Goal: Communication & Community: Answer question/provide support

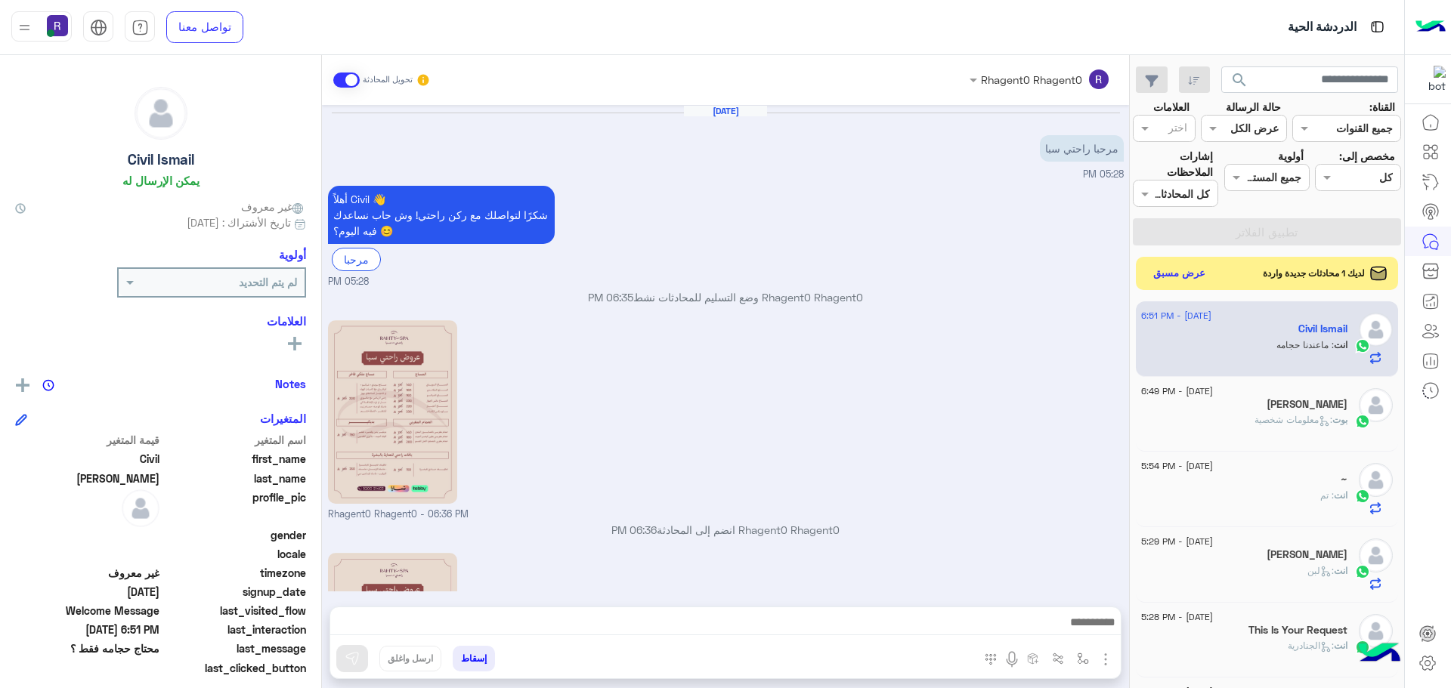
scroll to position [310, 0]
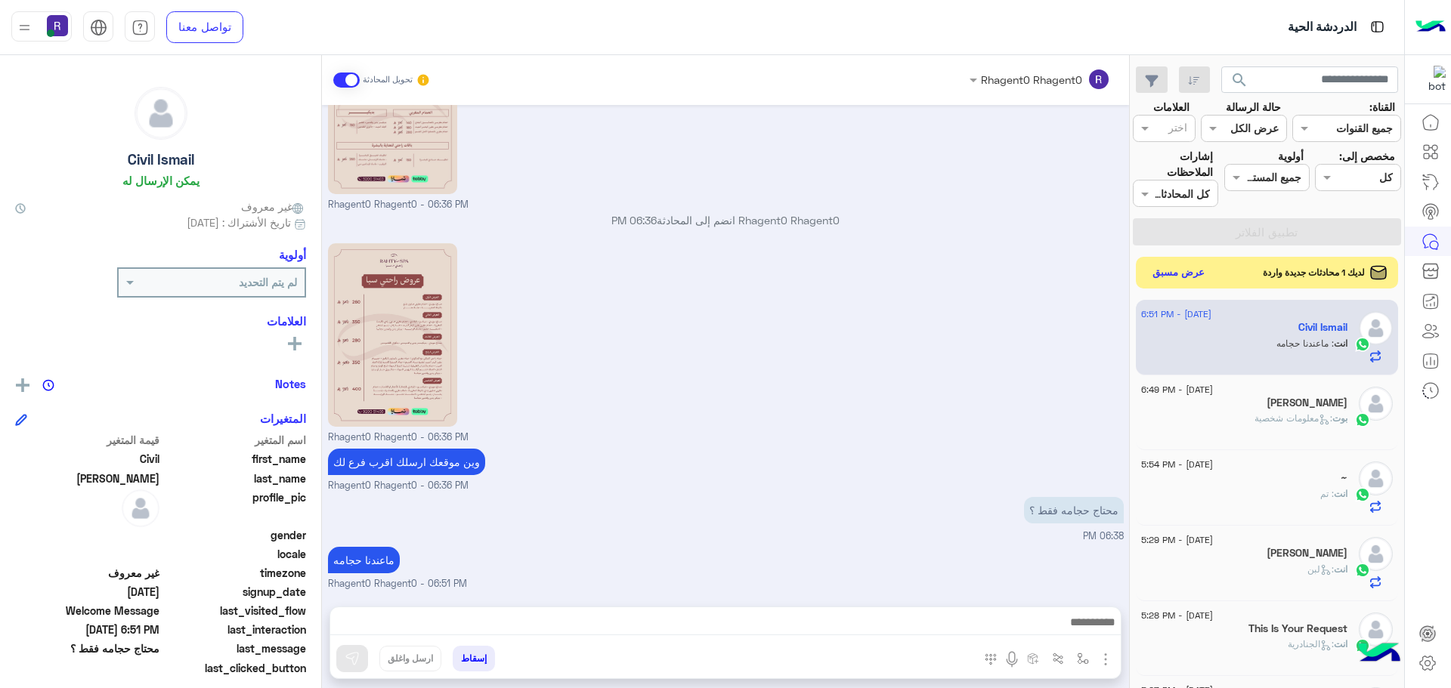
click at [1187, 269] on button "عرض مسبق" at bounding box center [1178, 273] width 63 height 20
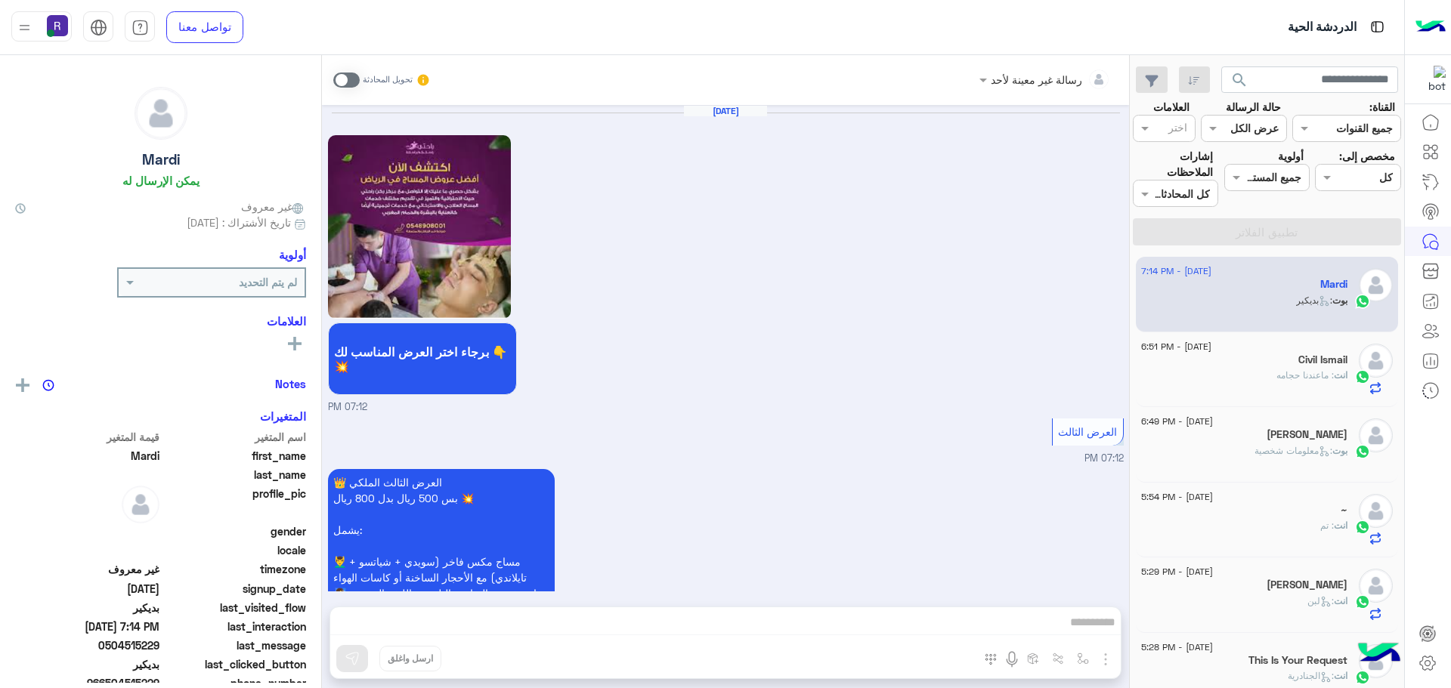
scroll to position [1608, 0]
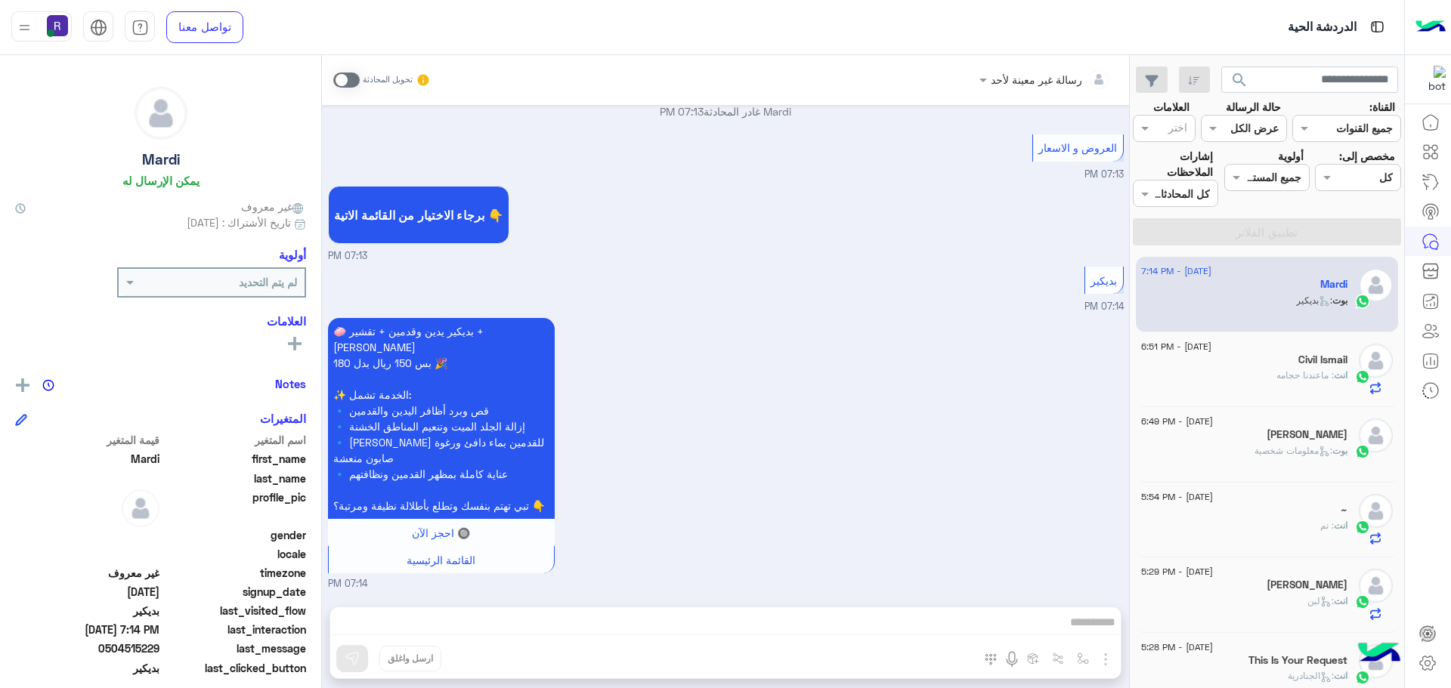
click at [1296, 372] on span ": ماعندنا حجامه" at bounding box center [1304, 374] width 57 height 11
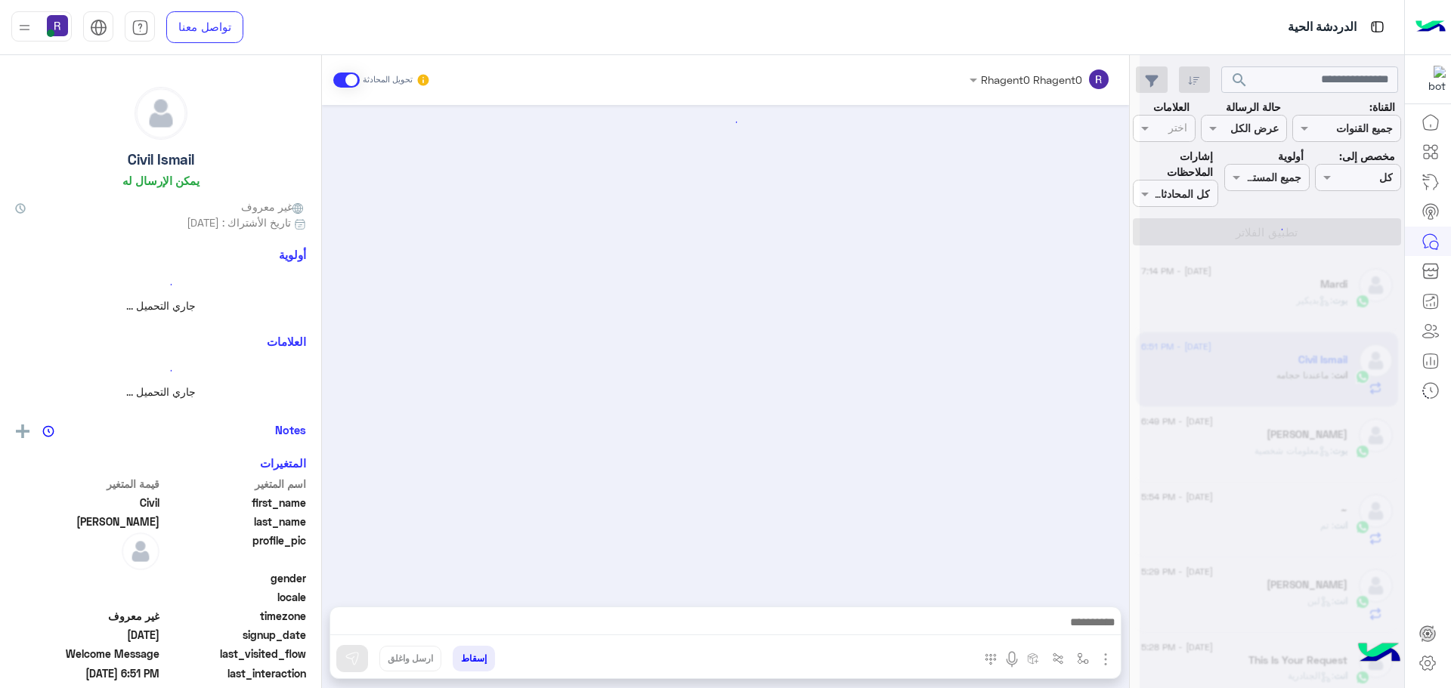
scroll to position [310, 0]
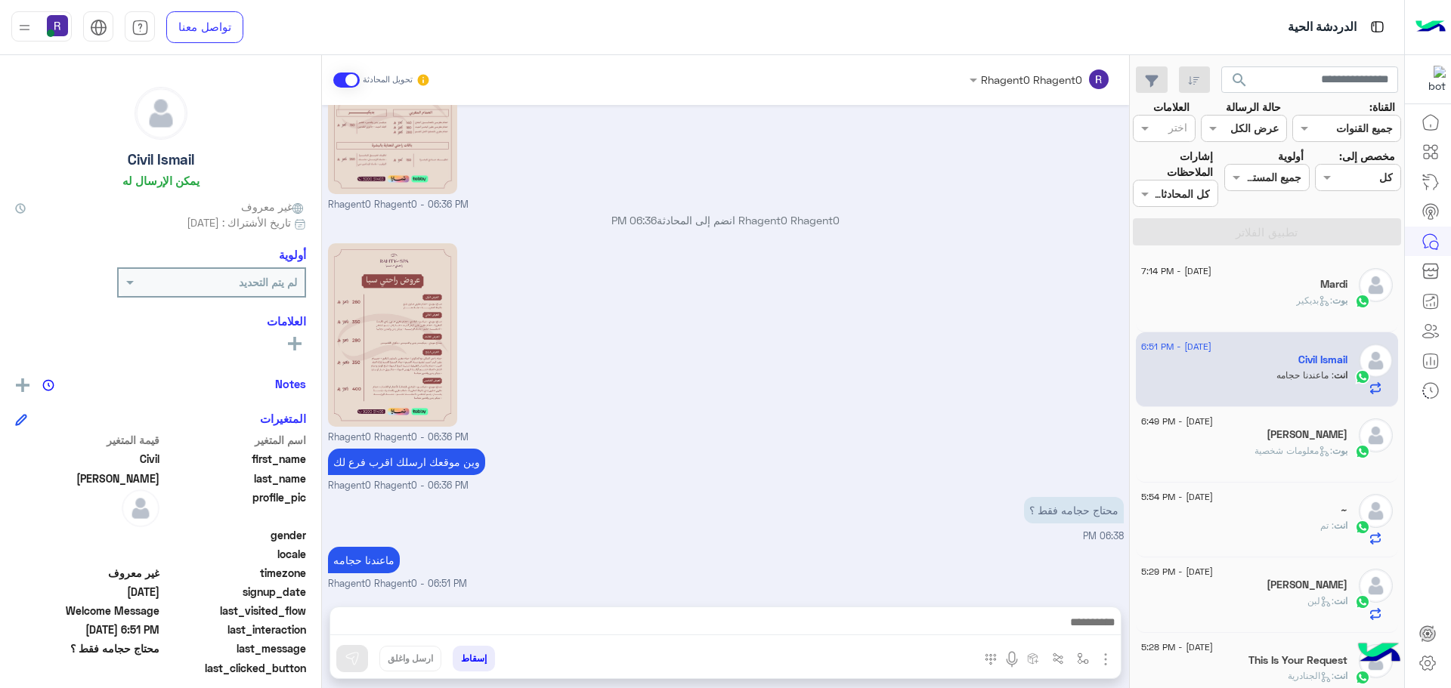
click at [1276, 294] on div "بوت : بديكير" at bounding box center [1244, 307] width 206 height 26
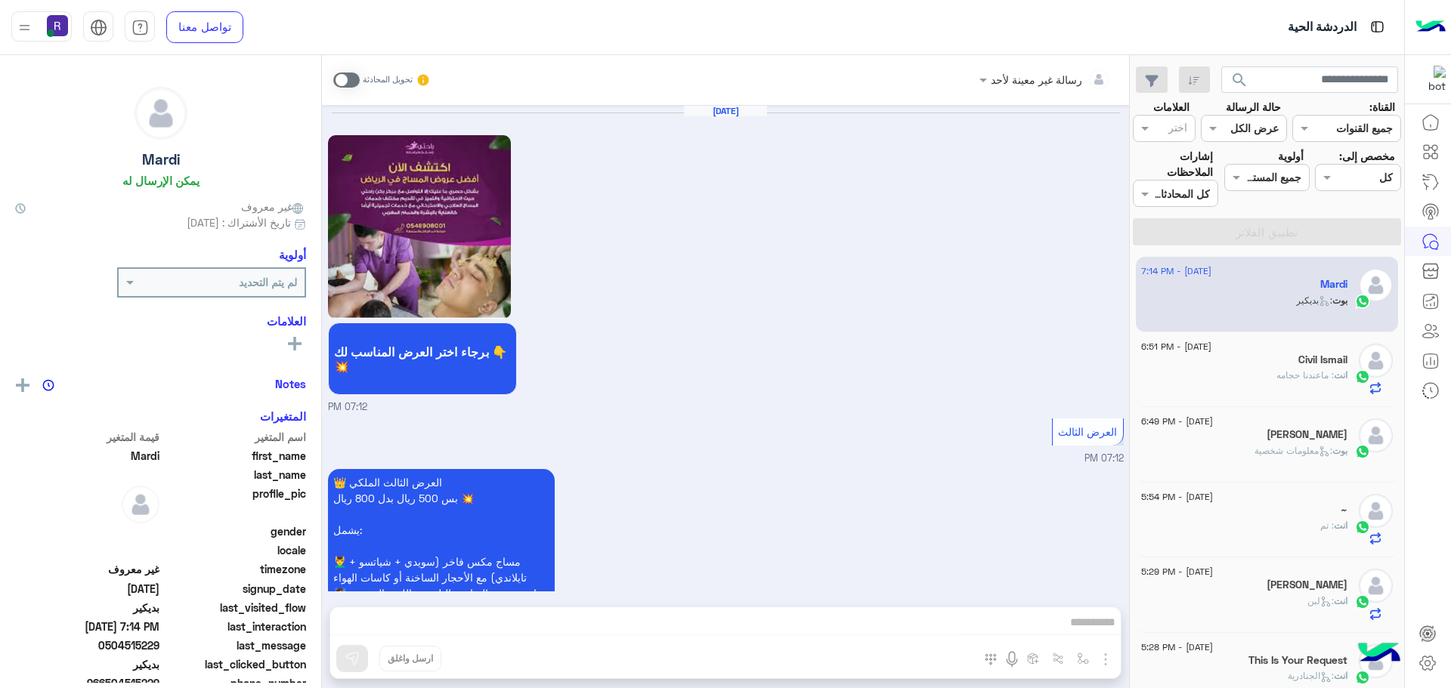
scroll to position [1608, 0]
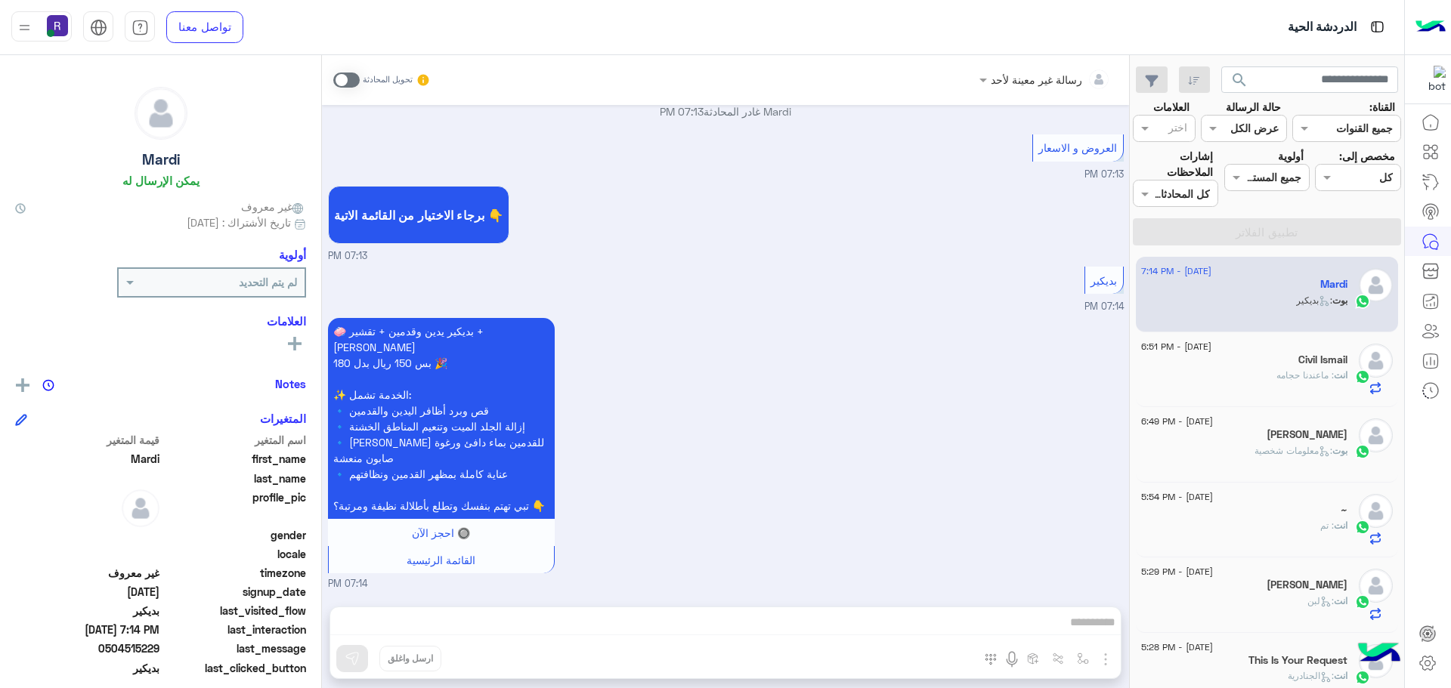
click at [1321, 389] on div "انت : ماعندنا حجامه" at bounding box center [1244, 382] width 206 height 26
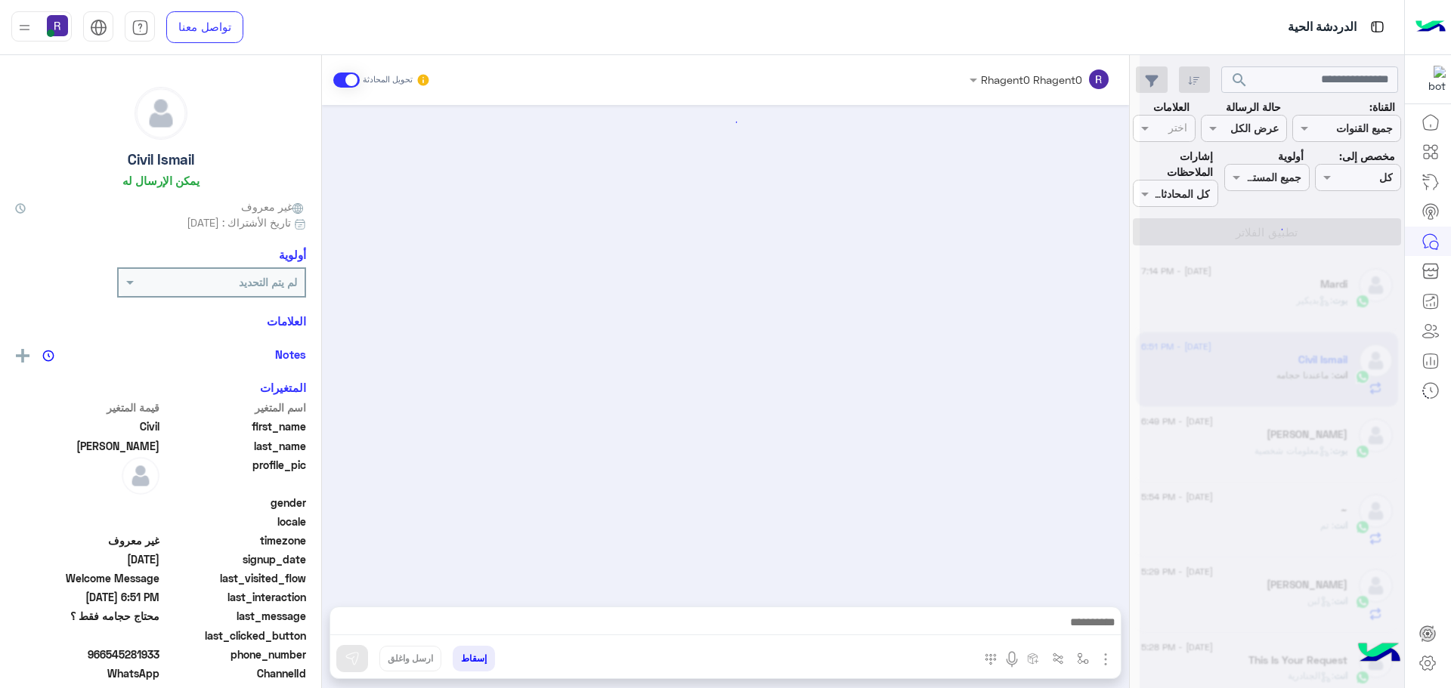
scroll to position [310, 0]
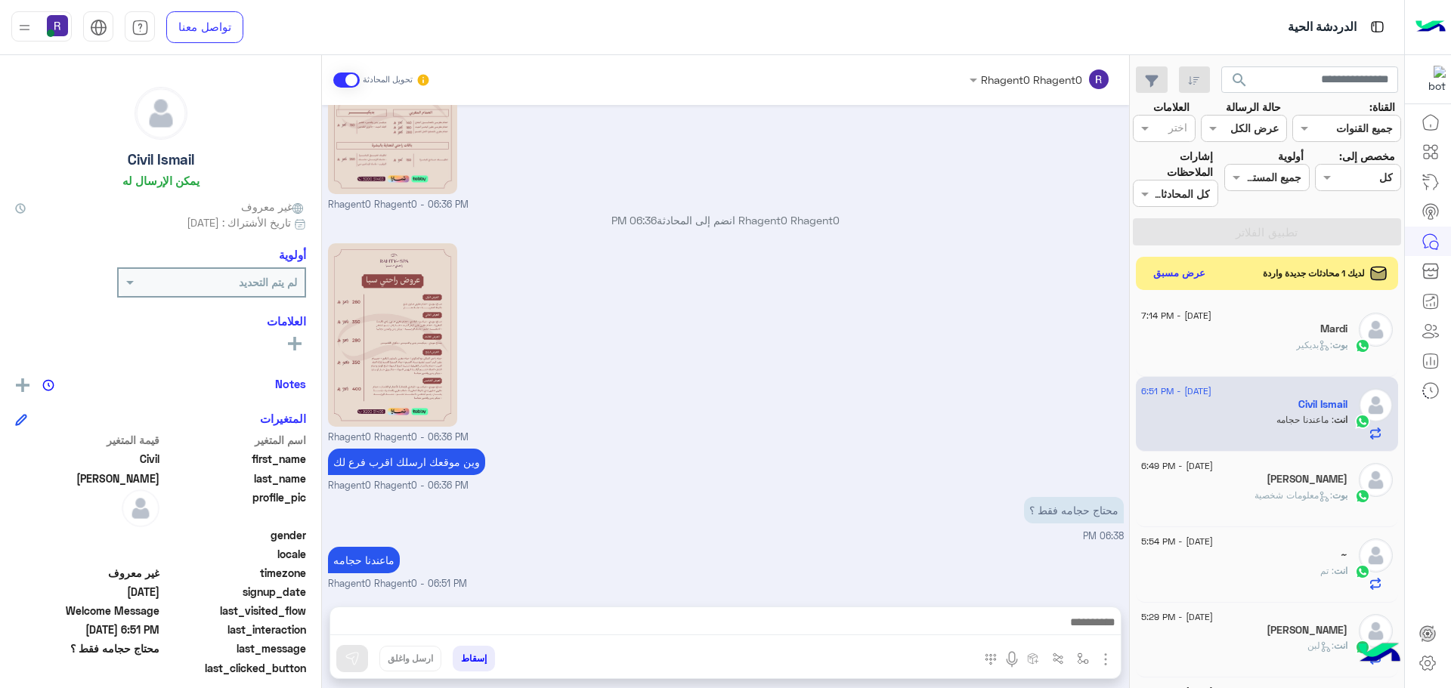
click at [1040, 256] on div "Rhagent0 Rhagent0 - 06:36 PM" at bounding box center [726, 341] width 796 height 205
click at [1188, 275] on button "عرض مسبق" at bounding box center [1178, 273] width 63 height 20
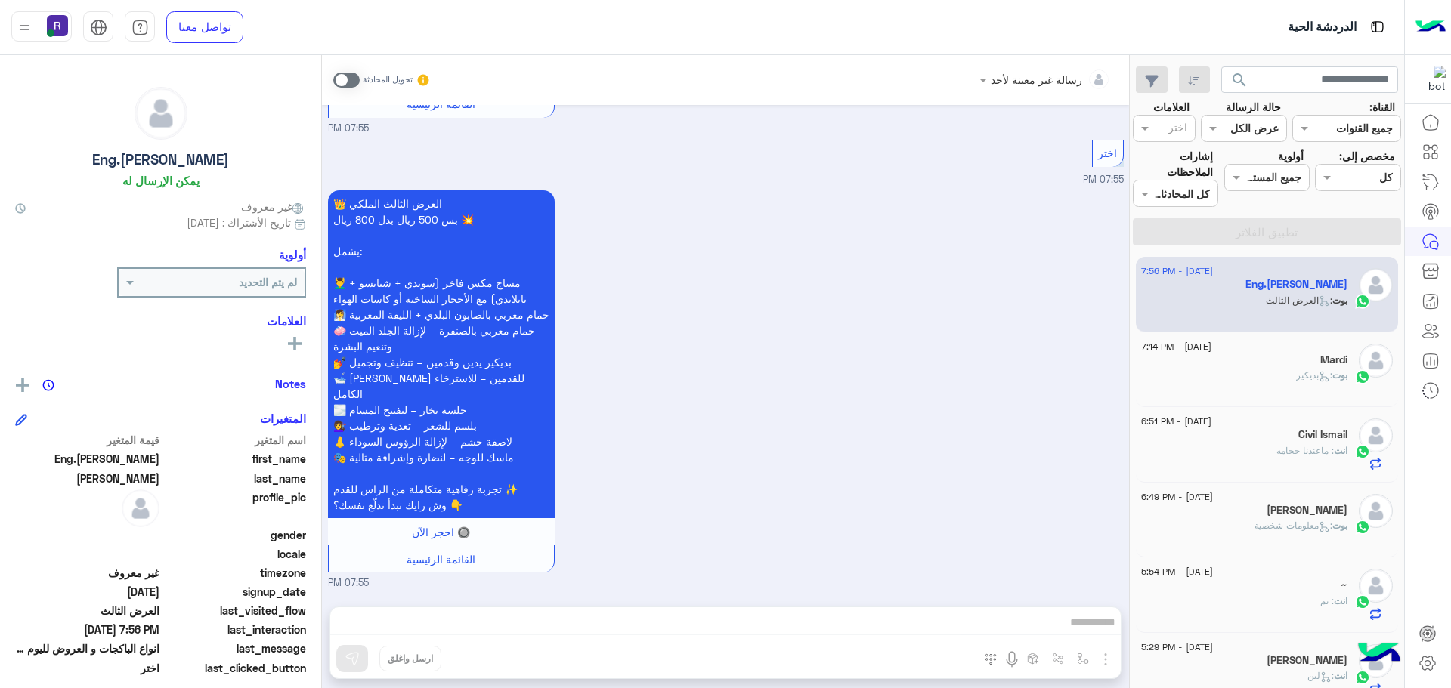
scroll to position [1471, 0]
